Goal: Information Seeking & Learning: Learn about a topic

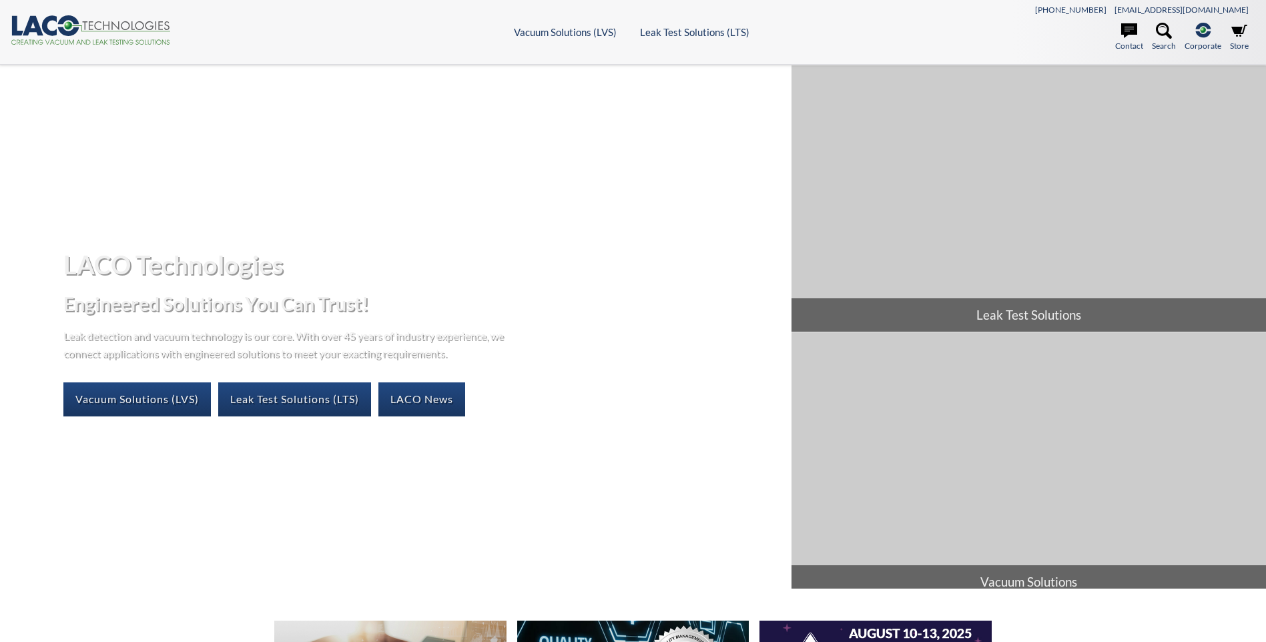
select select "Language Translate Widget"
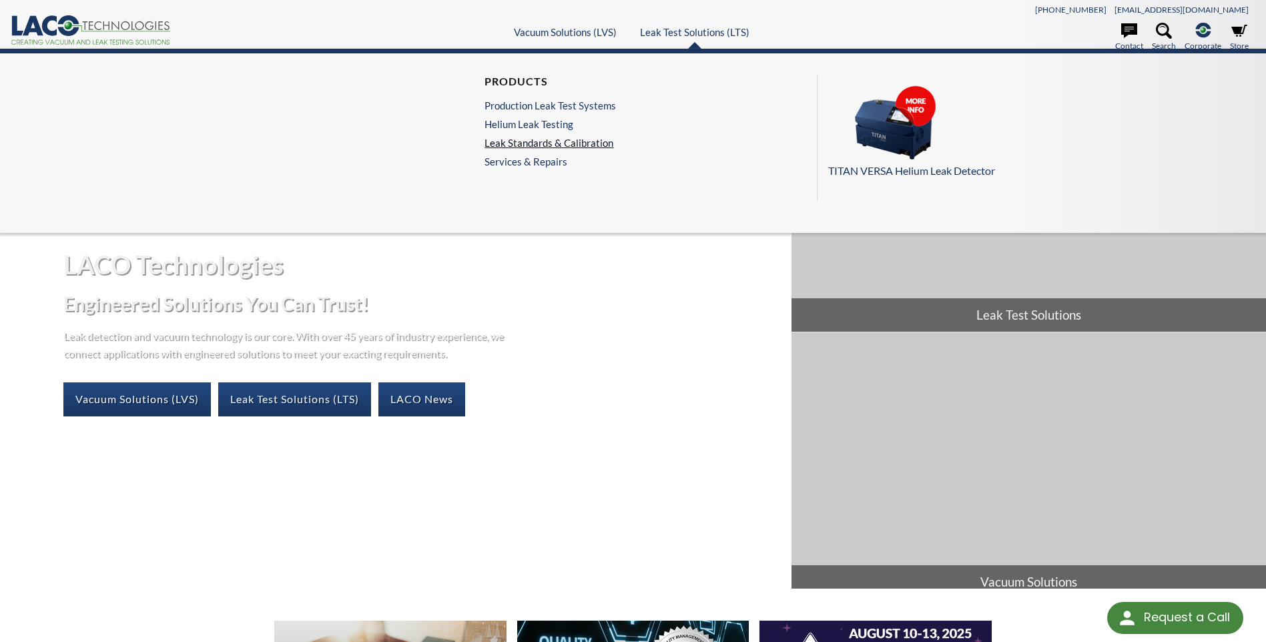
click at [565, 142] on link "Leak Standards & Calibration" at bounding box center [550, 143] width 131 height 12
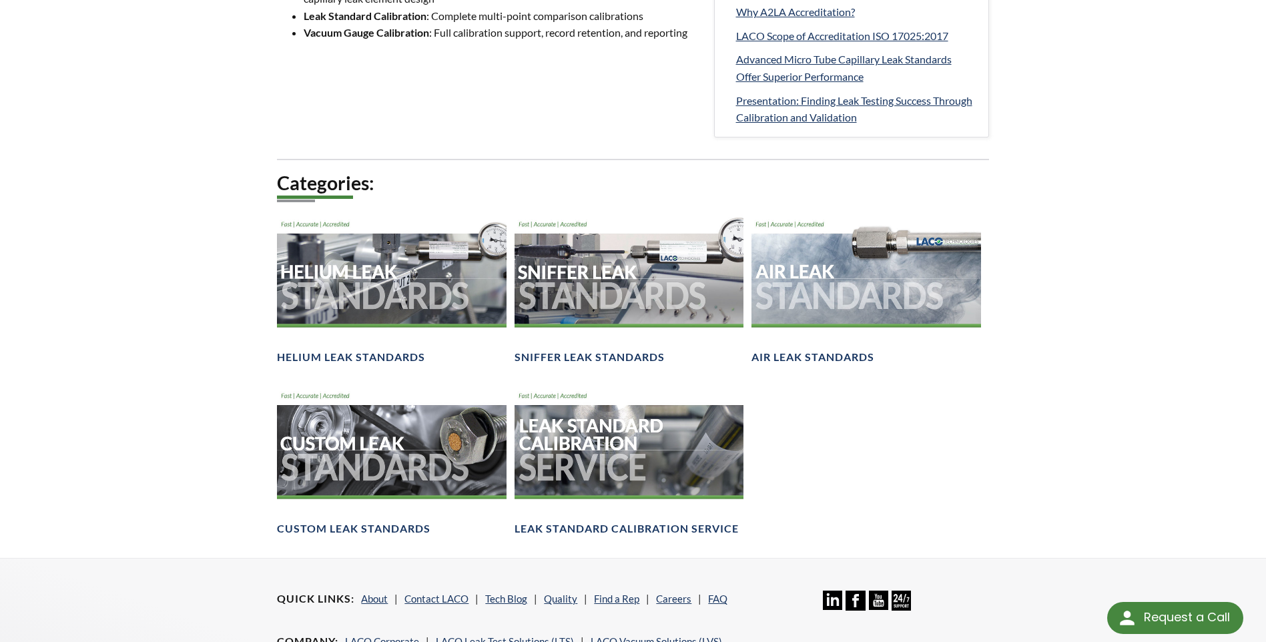
scroll to position [801, 0]
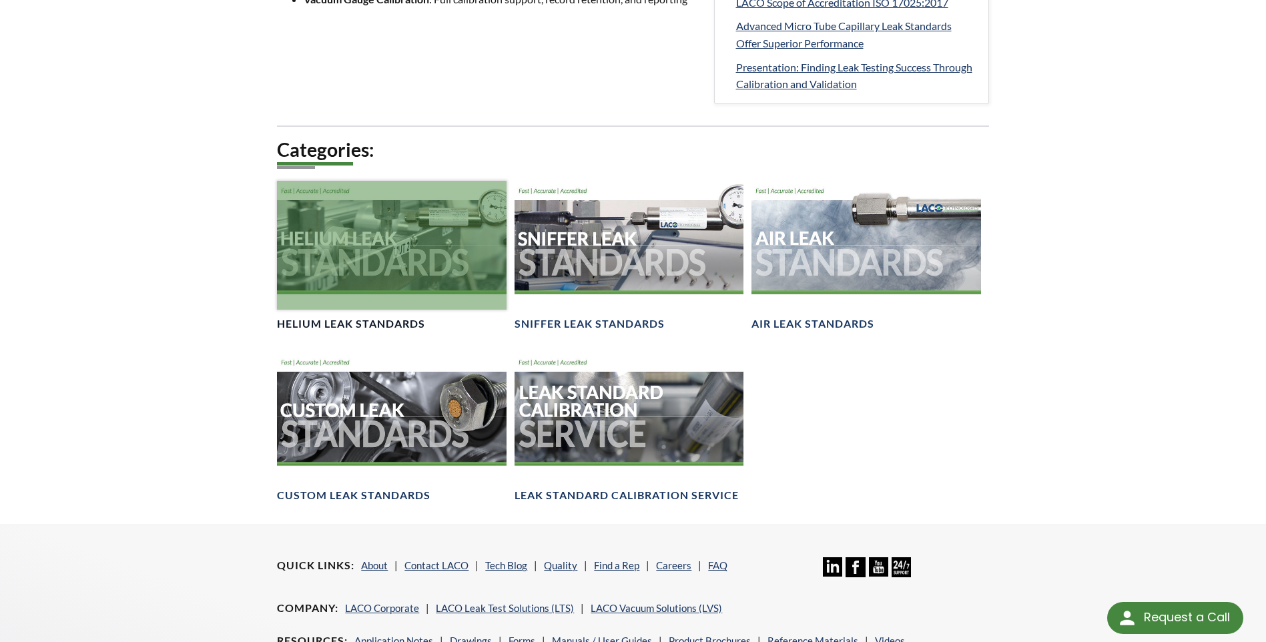
click at [371, 246] on div at bounding box center [391, 245] width 229 height 129
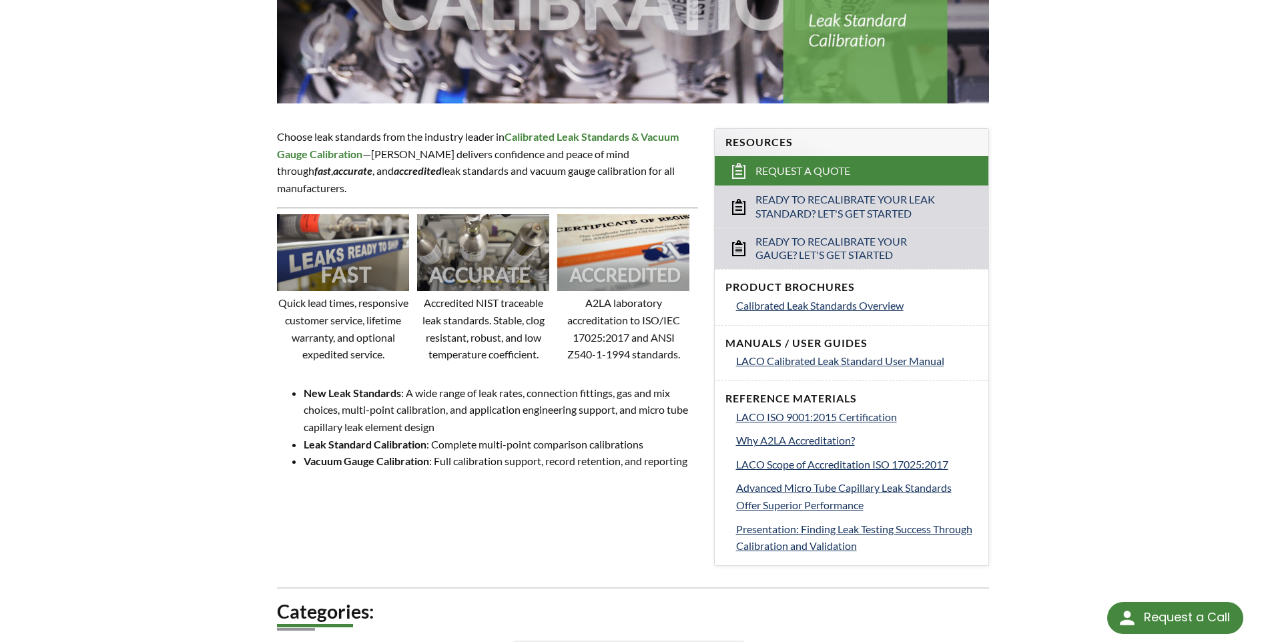
scroll to position [334, 0]
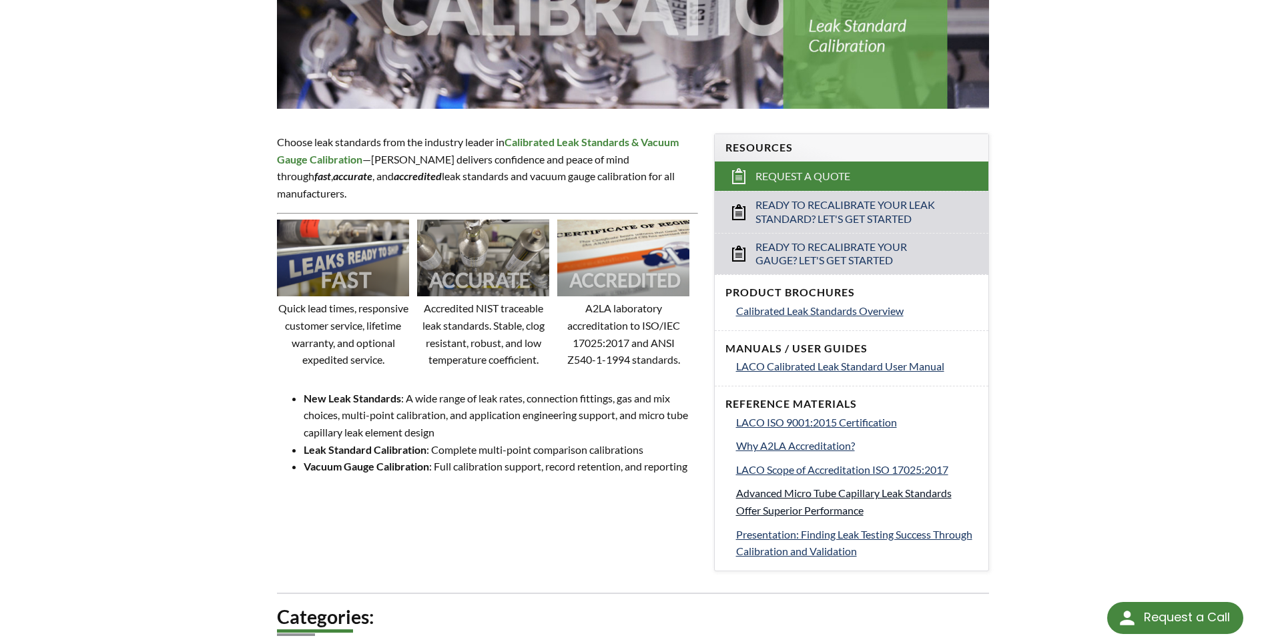
click at [812, 494] on span "Advanced Micro Tube Capillary Leak Standards Offer Superior Performance" at bounding box center [844, 502] width 216 height 30
click at [824, 537] on span "Presentation: Finding Leak Testing Success Through Calibration and Validation" at bounding box center [854, 543] width 236 height 30
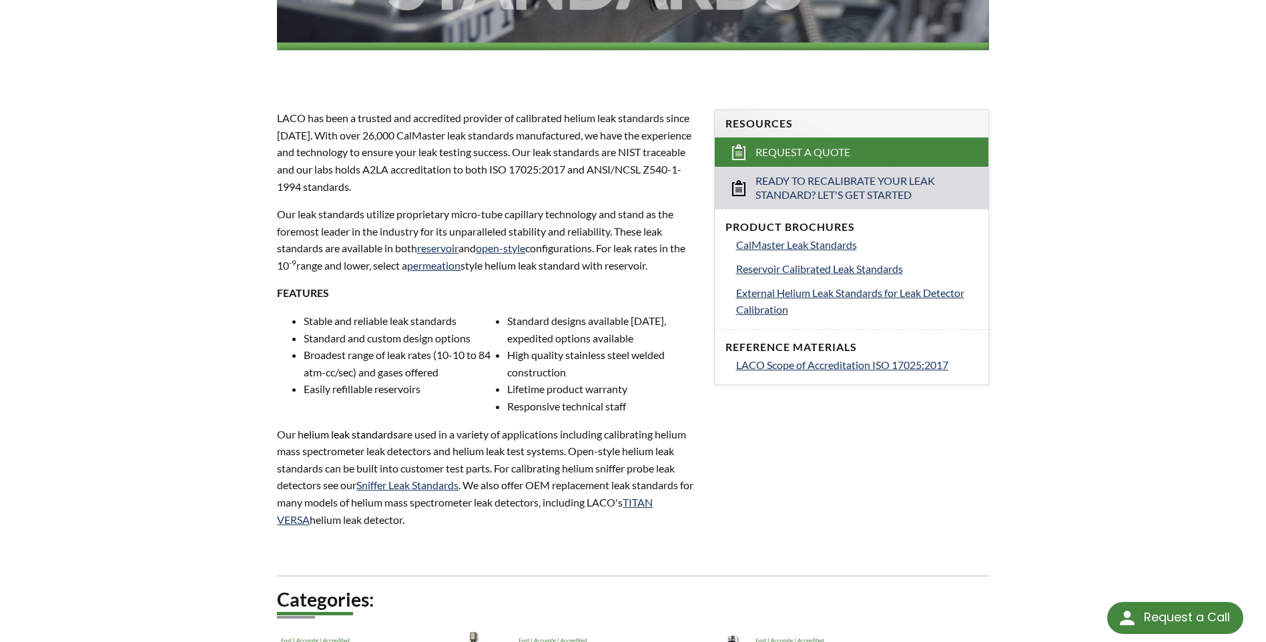
scroll to position [334, 0]
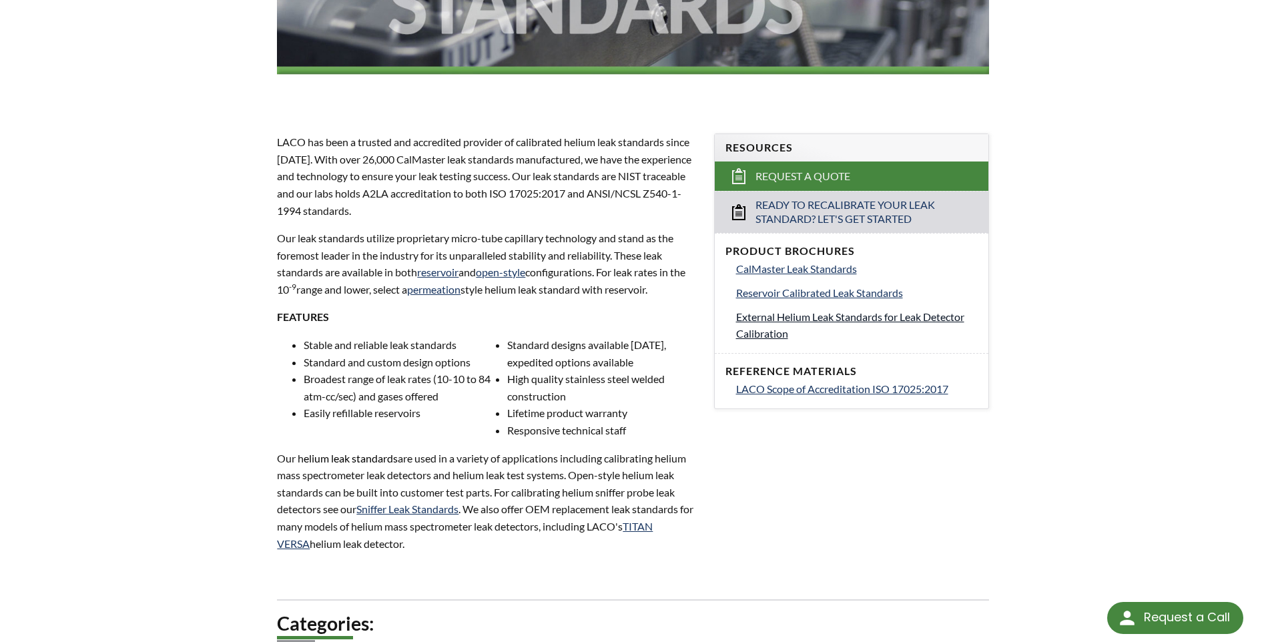
click at [777, 320] on span "External Helium Leak Standards for Leak Detector Calibration" at bounding box center [850, 325] width 228 height 30
click at [821, 268] on span "CalMaster Leak Standards" at bounding box center [796, 268] width 121 height 13
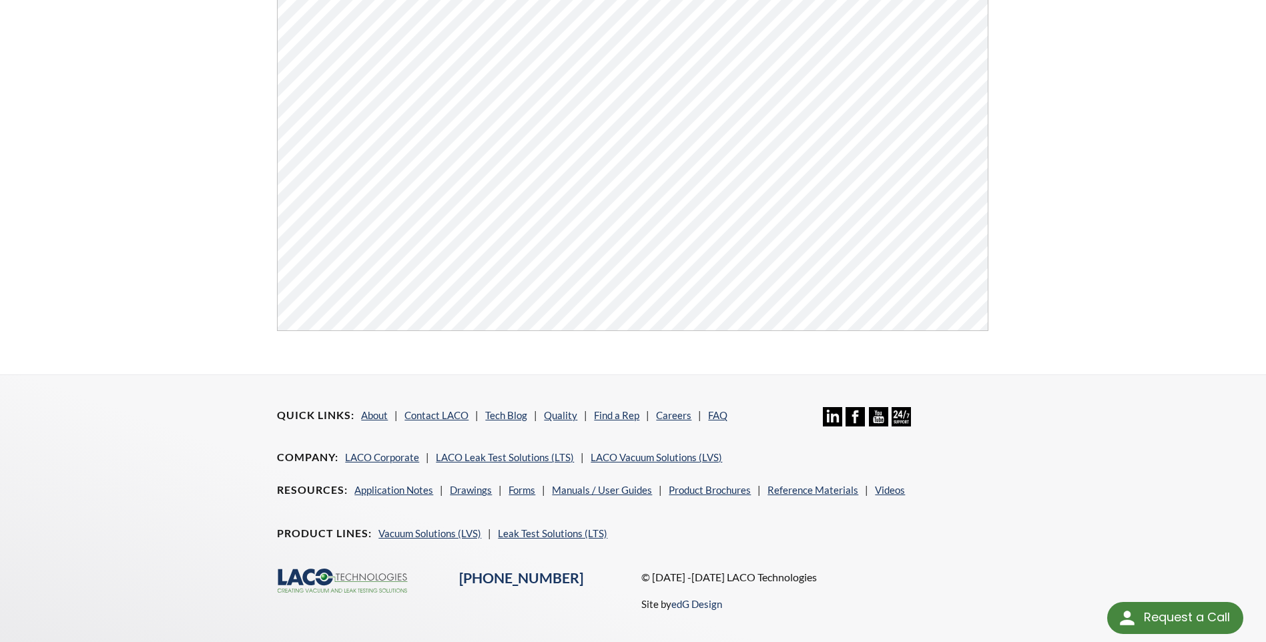
scroll to position [467, 0]
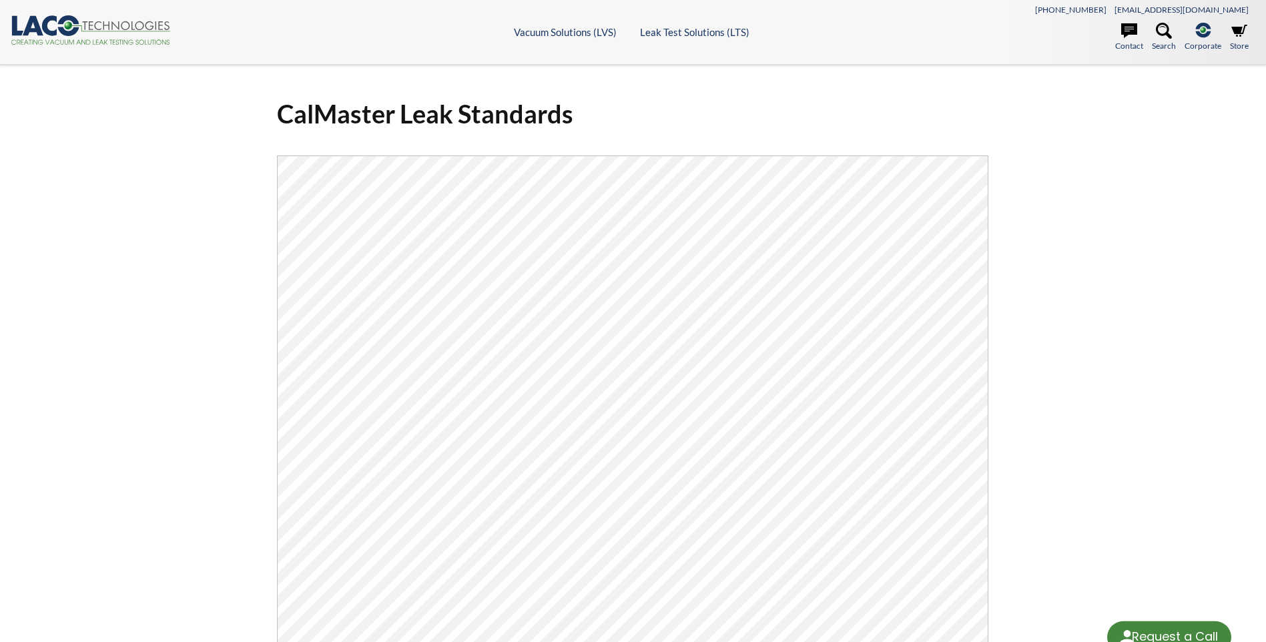
select select "Language Translate Widget"
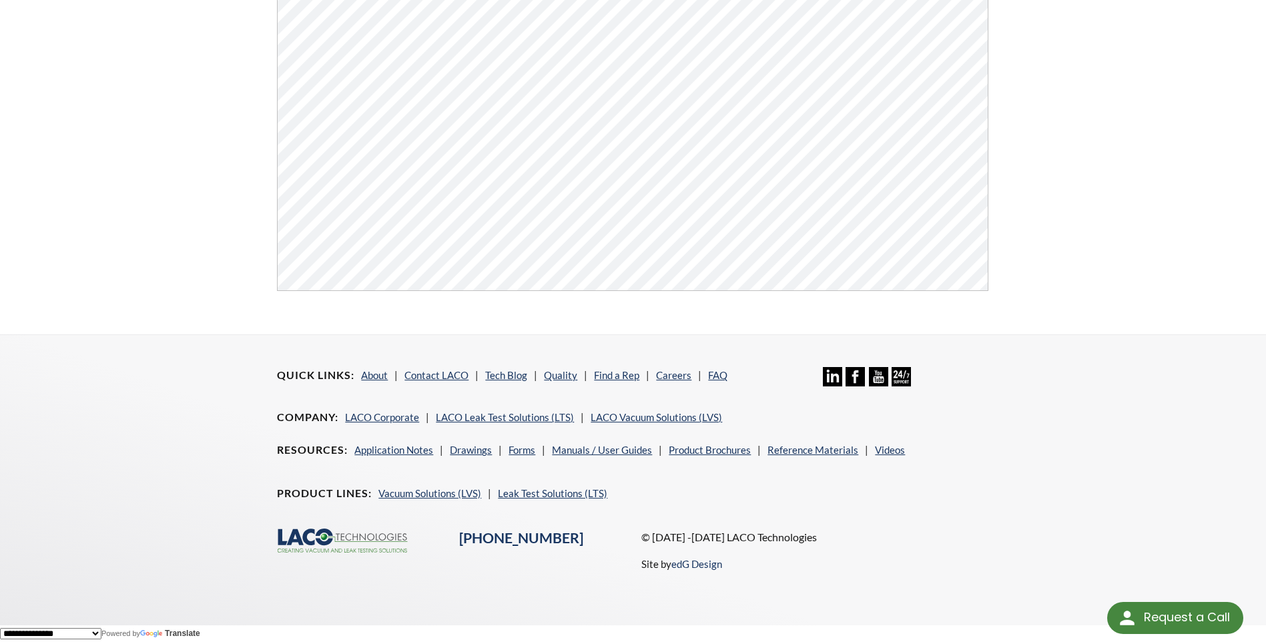
scroll to position [441, 0]
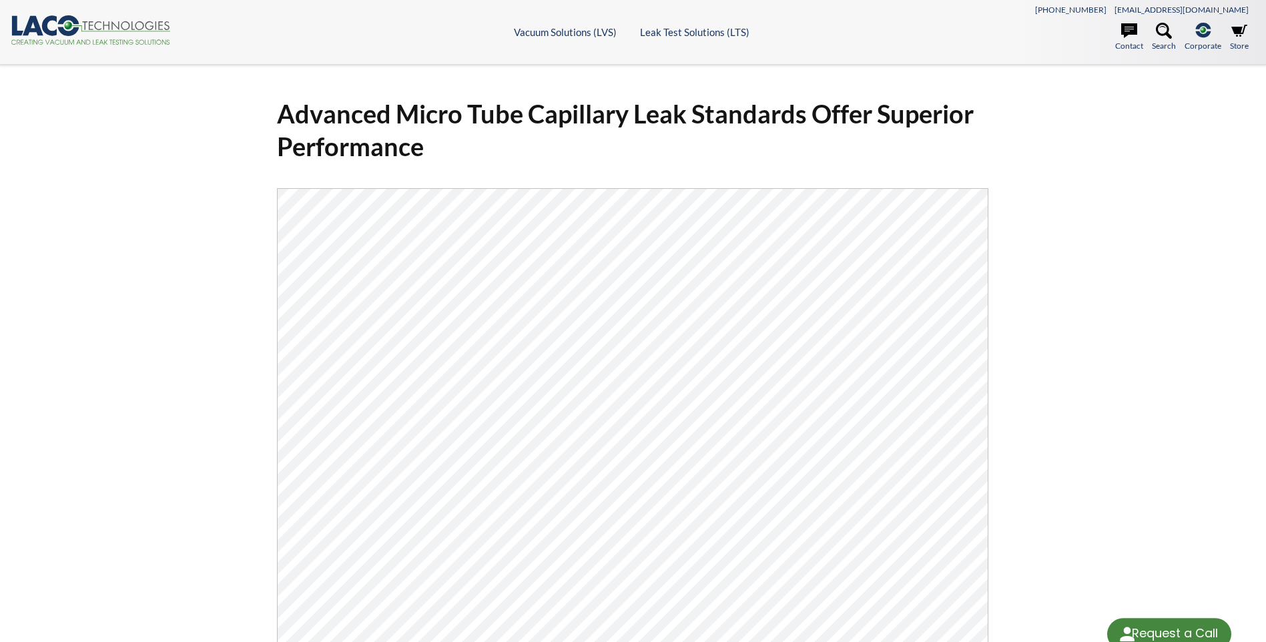
select select "Language Translate Widget"
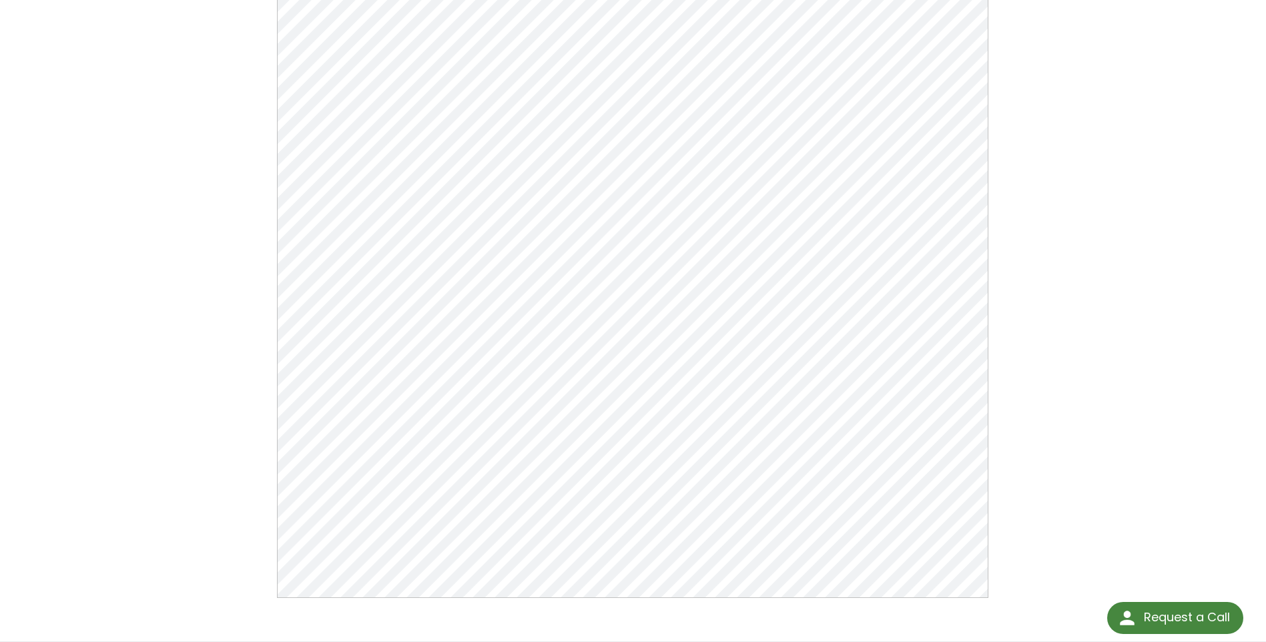
scroll to position [200, 0]
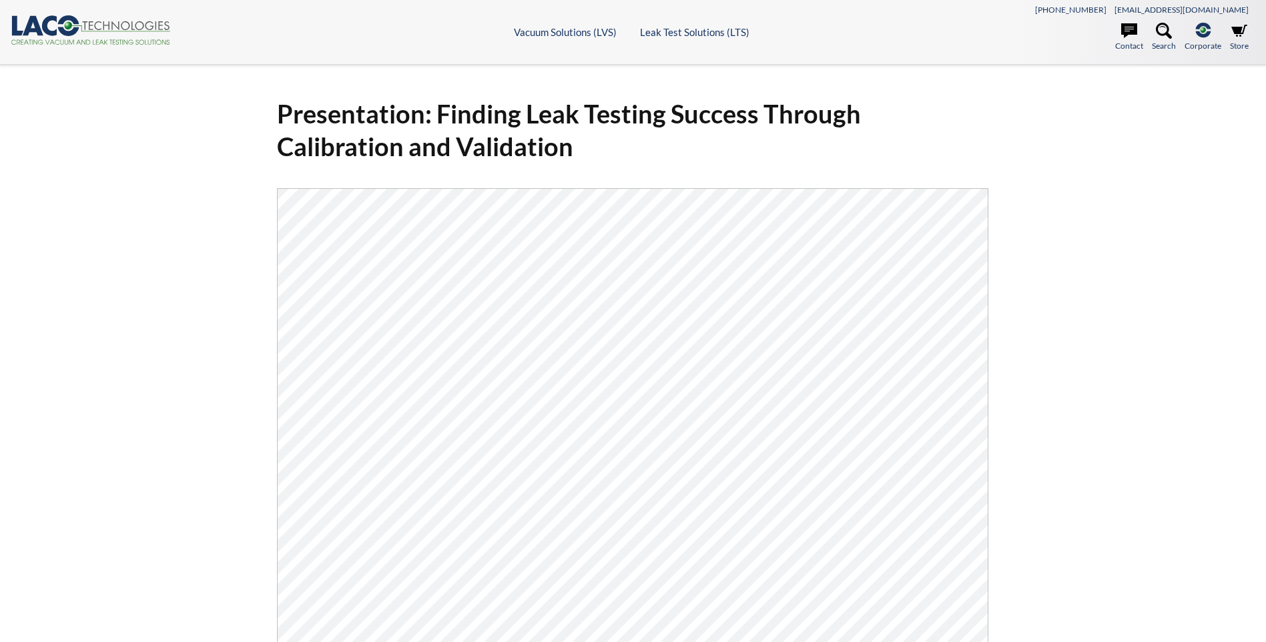
select select "Language Translate Widget"
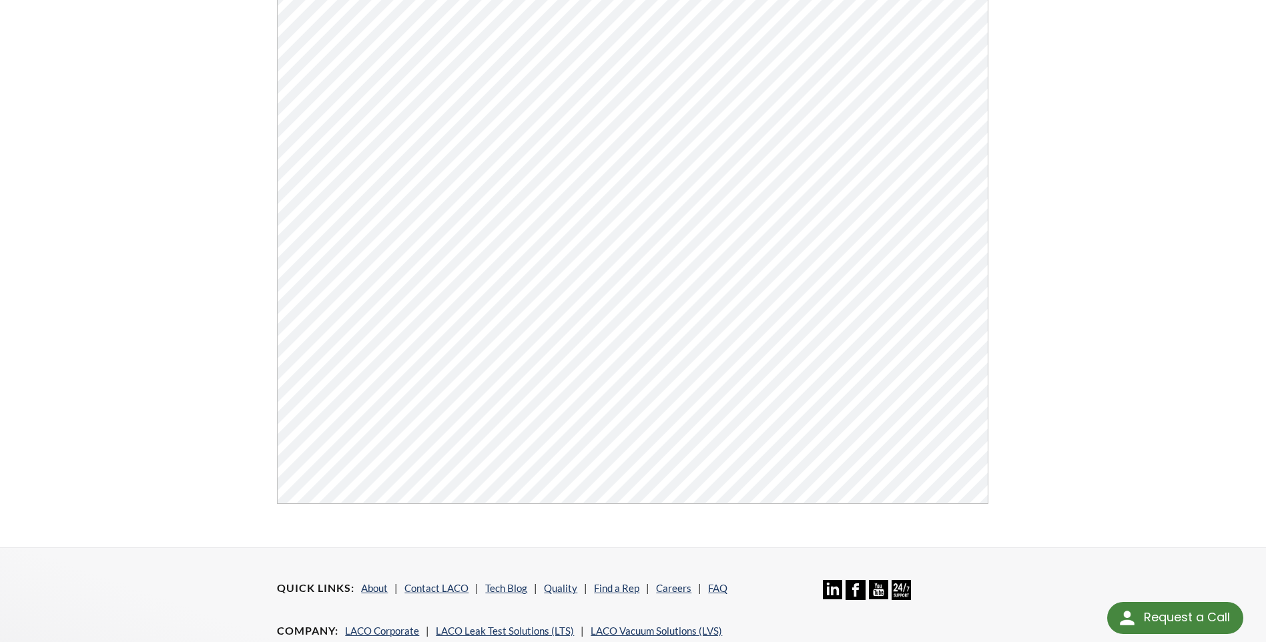
scroll to position [334, 0]
